Goal: Share content

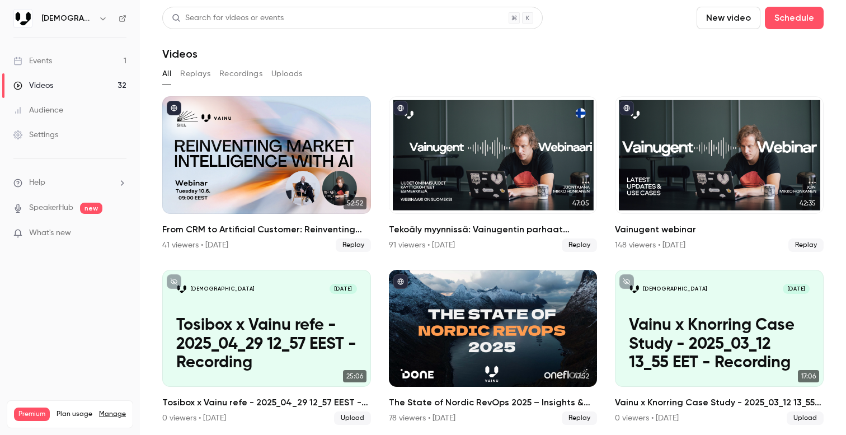
click at [54, 62] on link "Events 1" at bounding box center [70, 61] width 140 height 25
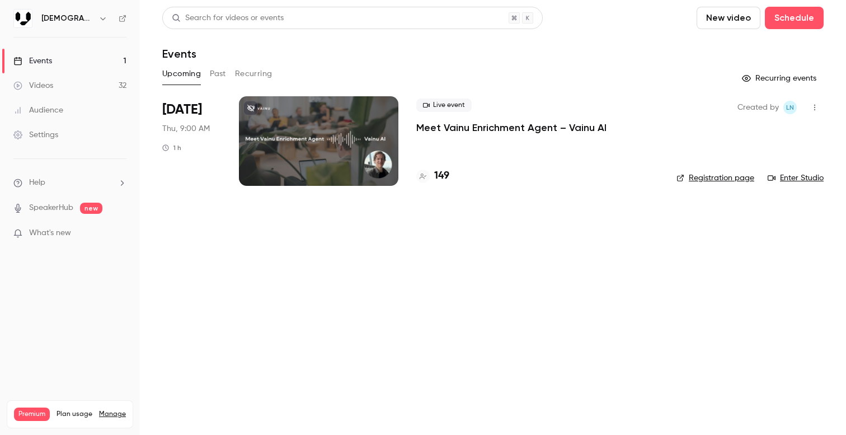
click at [530, 121] on p "Meet Vainu Enrichment Agent – Vainu AI" at bounding box center [511, 127] width 190 height 13
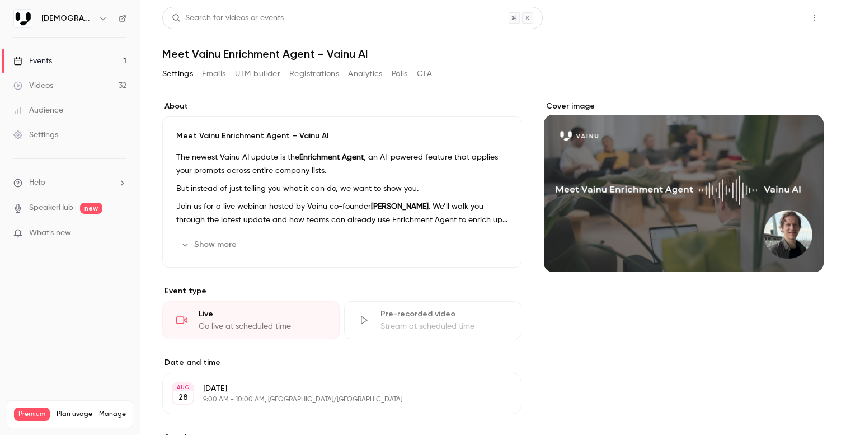
click at [779, 12] on button "Share" at bounding box center [775, 18] width 44 height 22
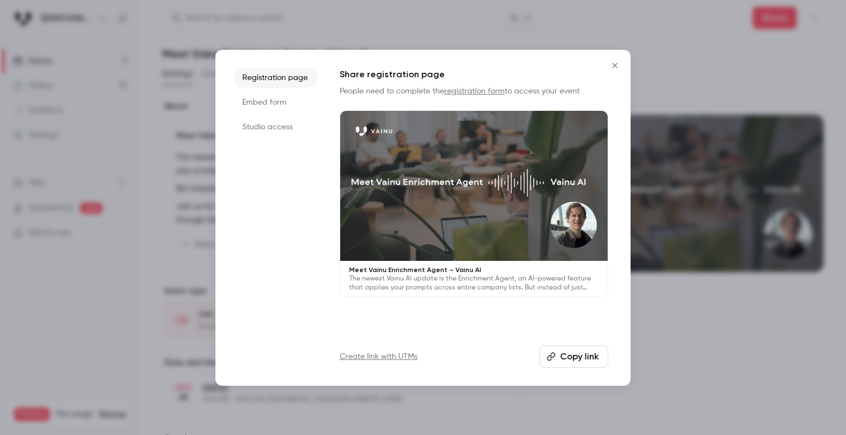
click at [574, 354] on button "Copy link" at bounding box center [574, 356] width 69 height 22
click at [618, 65] on icon "Close" at bounding box center [614, 65] width 13 height 9
